Goal: Information Seeking & Learning: Learn about a topic

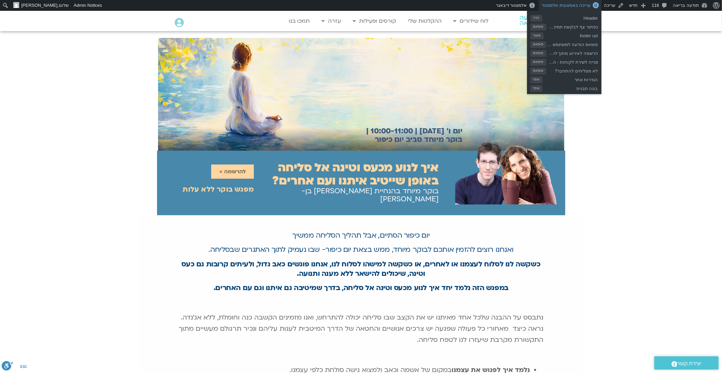
click at [575, 7] on span "עריכה באמצעות אלמנטור" at bounding box center [566, 5] width 49 height 5
